Goal: Task Accomplishment & Management: Manage account settings

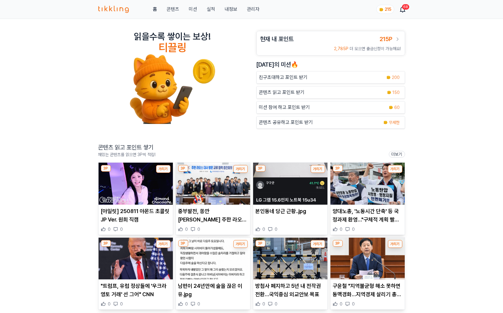
click at [254, 6] on link "관리자" at bounding box center [253, 9] width 13 height 7
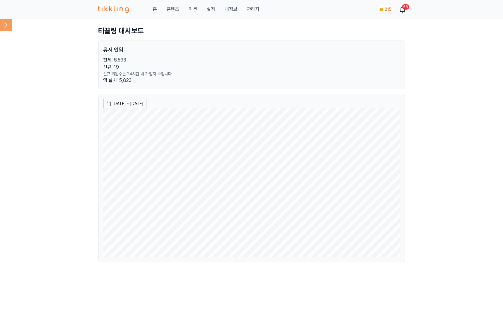
click at [8, 24] on icon at bounding box center [6, 25] width 12 height 12
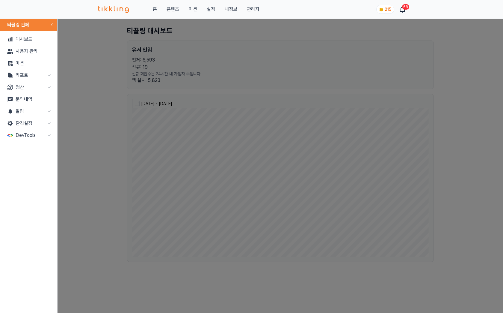
click at [37, 89] on button "정산" at bounding box center [28, 87] width 52 height 12
click at [40, 137] on button "알림" at bounding box center [28, 135] width 52 height 12
click at [18, 99] on link "출금신청" at bounding box center [28, 99] width 52 height 12
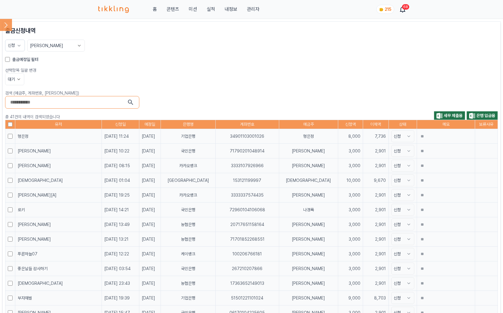
click at [14, 57] on label "출금예정일 필터" at bounding box center [25, 59] width 26 height 6
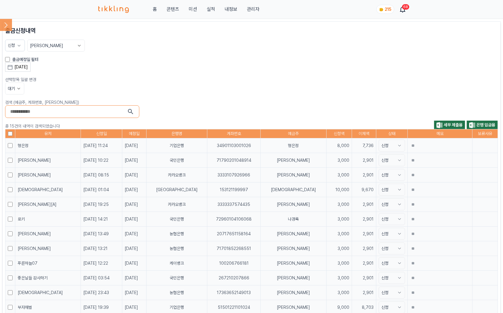
click at [27, 65] on div "[DATE]" at bounding box center [20, 67] width 13 height 6
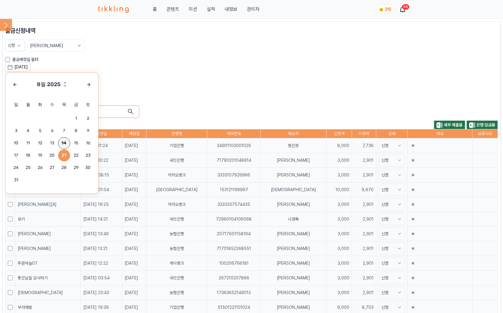
click at [63, 143] on span "14" at bounding box center [64, 143] width 12 height 12
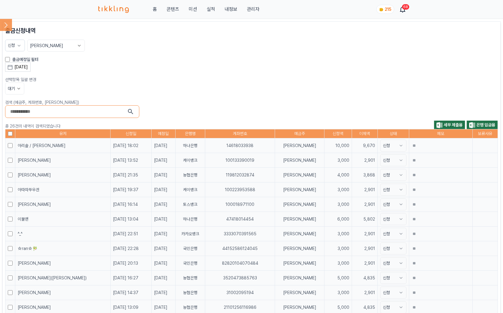
click at [13, 133] on th at bounding box center [10, 133] width 10 height 9
click at [11, 89] on button "대기" at bounding box center [14, 88] width 19 height 12
click at [13, 106] on button "대기" at bounding box center [14, 111] width 19 height 11
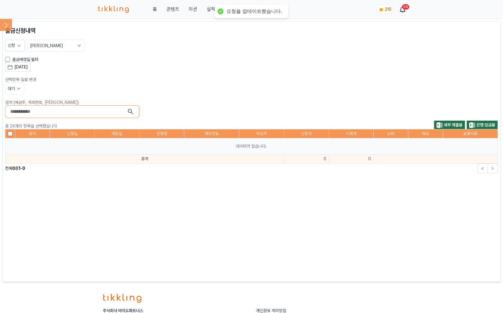
click at [169, 62] on div "[DATE] 8월 2025 일 월 화 수 목 금 토 1 2 3 4 5 6 7 8 9 10 11 12 13 14 15 16 17 18 19 20…" at bounding box center [251, 66] width 493 height 9
drag, startPoint x: 13, startPoint y: 44, endPoint x: 14, endPoint y: 49, distance: 5.2
click at [13, 43] on span "신청" at bounding box center [11, 45] width 7 height 5
click at [21, 100] on button "적용" at bounding box center [34, 102] width 52 height 11
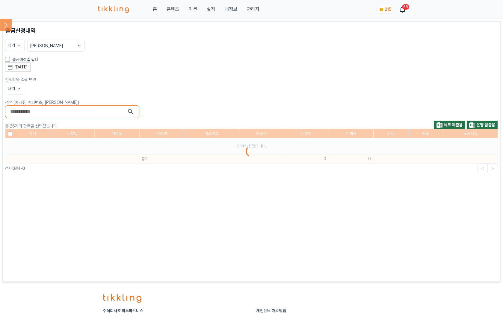
click at [182, 72] on div "출금신청내역 대기 최신순 출금예정일 필터 [DATE] 8월 2025 일 월 화 수 목 금 토 1 2 3 4 5 6 7 8 9 10 11 12 …" at bounding box center [251, 151] width 493 height 250
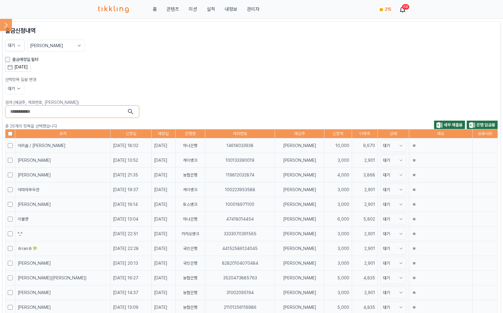
click at [453, 123] on span "세무 제출용" at bounding box center [453, 124] width 19 height 5
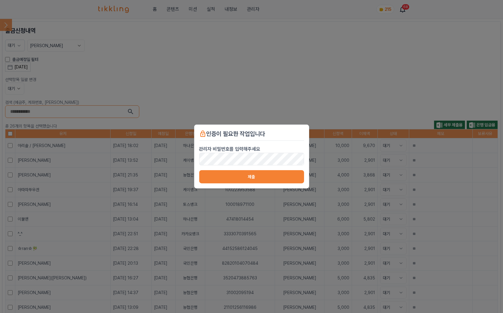
click at [242, 179] on button "제출" at bounding box center [251, 176] width 105 height 13
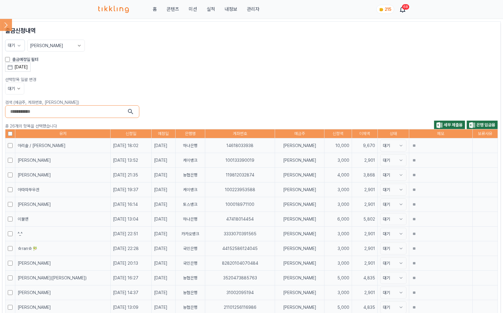
click at [486, 123] on span "은행 입금용" at bounding box center [486, 124] width 19 height 5
